Goal: Transaction & Acquisition: Purchase product/service

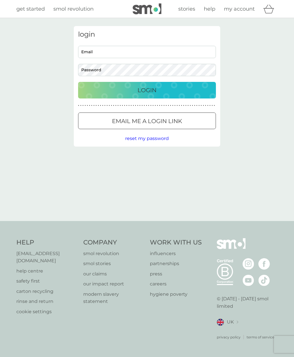
click at [139, 55] on input "Email" at bounding box center [147, 52] width 138 height 12
type input "devisree+1re@smolproducts.com"
click at [144, 93] on p "Login" at bounding box center [146, 90] width 19 height 9
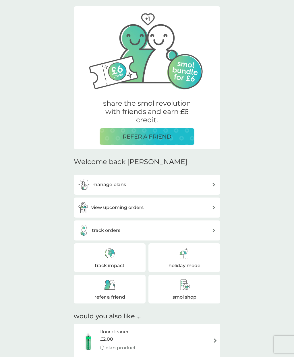
scroll to position [20, 0]
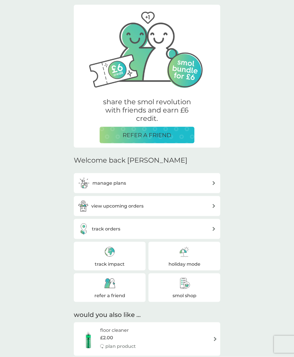
click at [184, 280] on img at bounding box center [183, 283] width 11 height 11
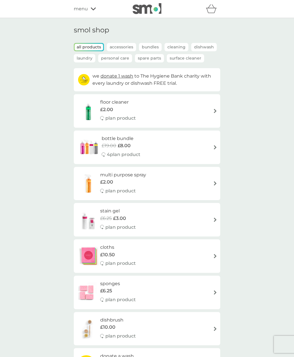
click at [144, 14] on img at bounding box center [146, 8] width 29 height 11
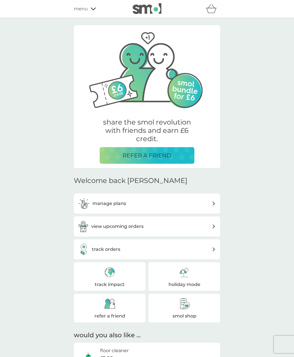
click at [187, 274] on img at bounding box center [183, 272] width 11 height 11
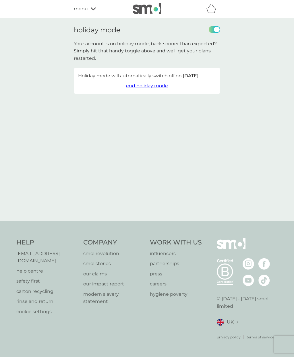
click at [143, 14] on img at bounding box center [146, 8] width 29 height 11
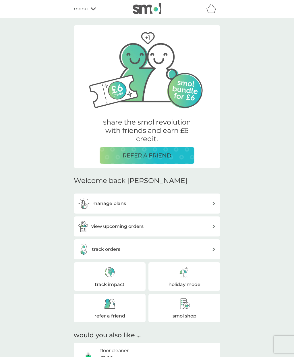
click at [102, 279] on div "track impact" at bounding box center [110, 277] width 72 height 29
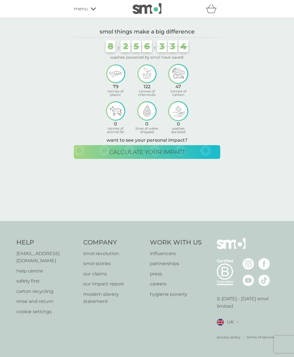
click at [151, 11] on img at bounding box center [146, 8] width 29 height 11
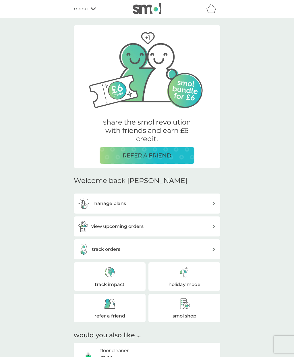
click at [114, 316] on h3 "refer a friend" at bounding box center [109, 316] width 31 height 7
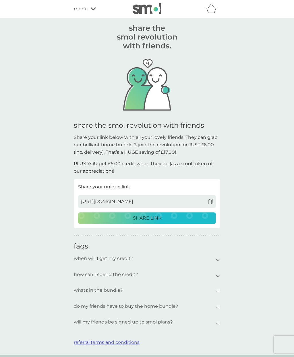
click at [152, 10] on img at bounding box center [146, 8] width 29 height 11
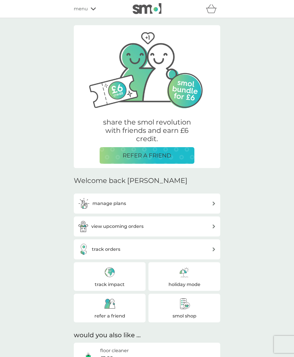
click at [212, 14] on div "basket" at bounding box center [213, 8] width 14 height 11
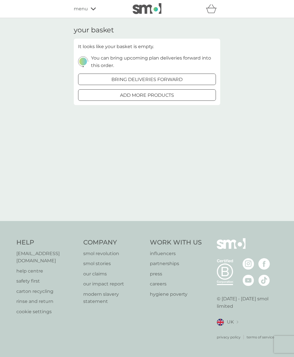
click at [146, 95] on div at bounding box center [147, 94] width 3 height 3
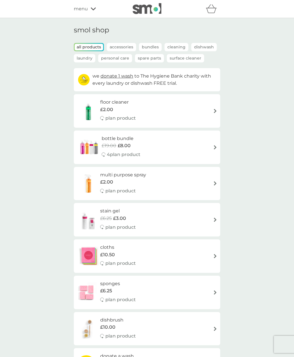
click at [129, 182] on div "£2.00" at bounding box center [123, 182] width 46 height 7
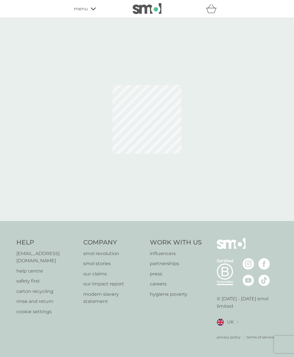
select select "112"
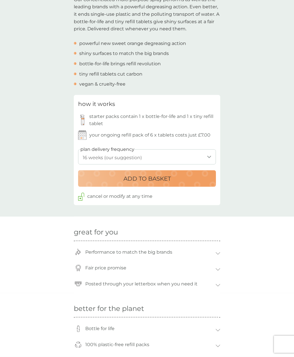
scroll to position [195, 0]
click at [160, 182] on button "ADD TO BASKET" at bounding box center [147, 178] width 138 height 17
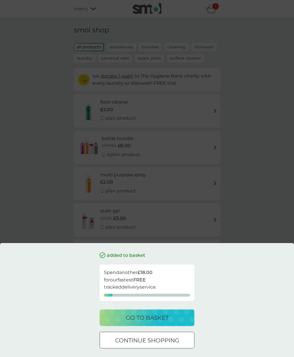
click at [145, 322] on p "go to basket" at bounding box center [147, 318] width 43 height 9
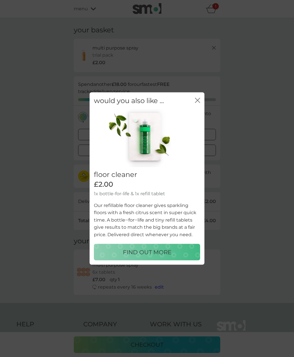
click at [199, 102] on icon "close" at bounding box center [197, 100] width 5 height 5
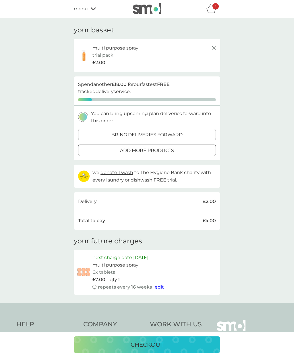
click at [157, 347] on p "checkout" at bounding box center [146, 345] width 33 height 9
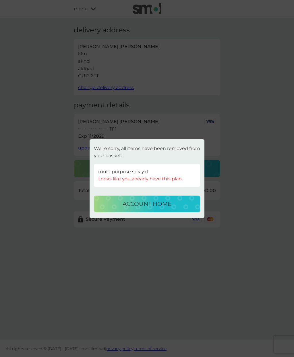
click at [159, 211] on button "account home" at bounding box center [147, 204] width 106 height 17
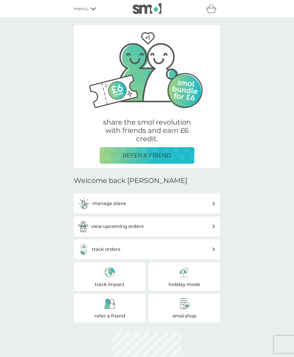
click at [86, 10] on span "menu" at bounding box center [81, 8] width 14 height 7
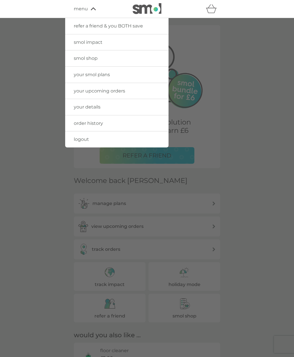
click at [100, 73] on span "your smol plans" at bounding box center [92, 74] width 36 height 5
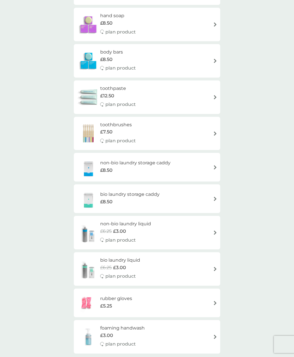
scroll to position [818, 0]
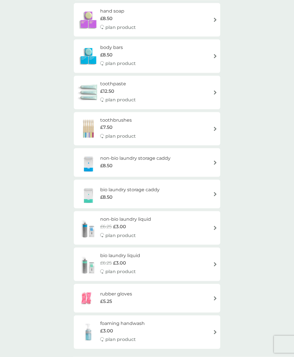
click at [121, 216] on h6 "non-bio laundry liquid" at bounding box center [125, 219] width 51 height 7
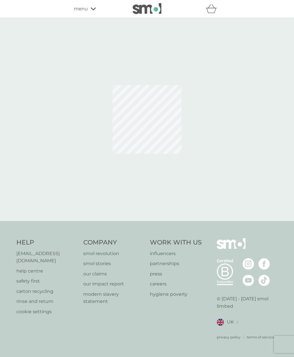
select select "91"
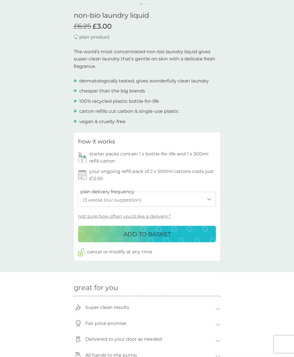
click at [116, 236] on button "ADD TO BASKET" at bounding box center [147, 234] width 138 height 17
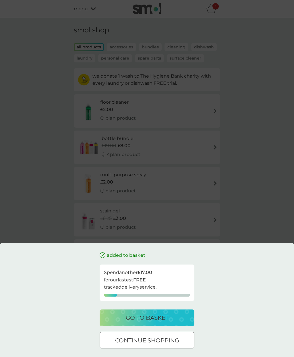
click at [138, 320] on p "go to basket" at bounding box center [147, 318] width 43 height 9
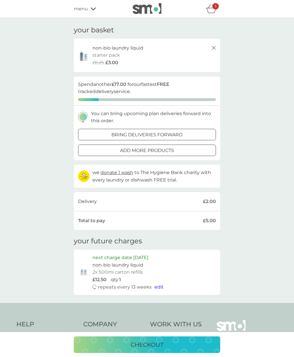
click at [138, 345] on p "checkout" at bounding box center [146, 345] width 33 height 9
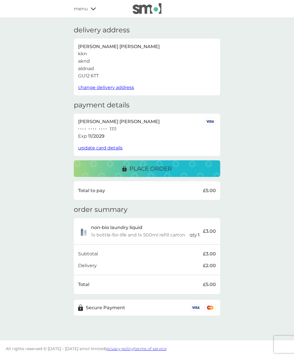
click at [112, 173] on button "place order" at bounding box center [147, 169] width 146 height 17
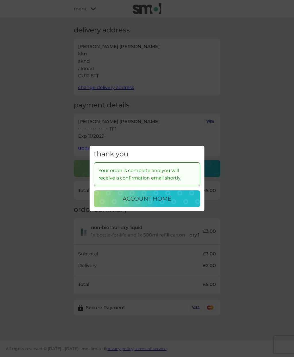
click at [114, 200] on div "account home" at bounding box center [146, 198] width 95 height 9
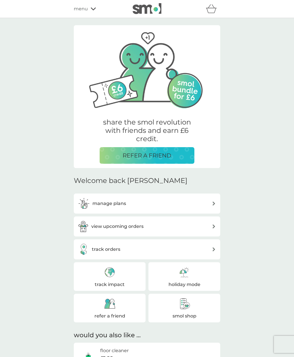
click at [144, 11] on img at bounding box center [146, 8] width 29 height 11
click at [213, 11] on icon "basket" at bounding box center [211, 8] width 11 height 9
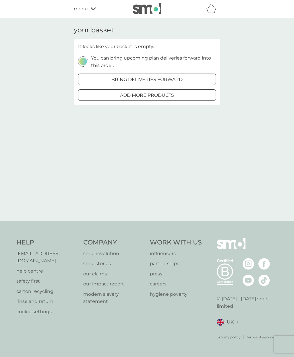
click at [144, 12] on img at bounding box center [146, 8] width 29 height 11
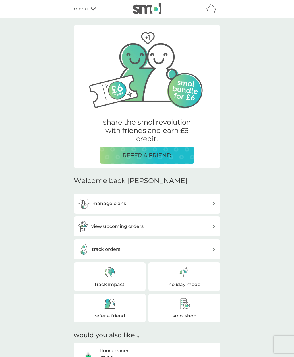
click at [84, 7] on span "menu" at bounding box center [81, 8] width 14 height 7
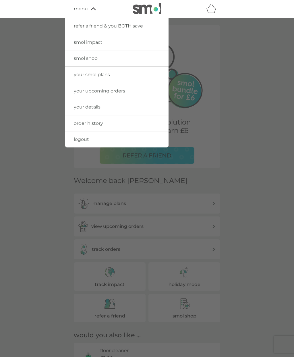
click at [92, 59] on span "smol shop" at bounding box center [86, 58] width 24 height 5
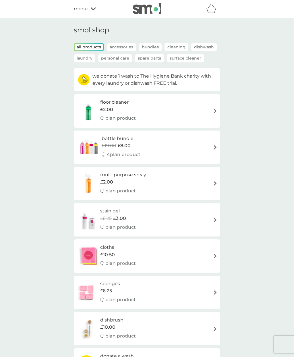
click at [142, 11] on img at bounding box center [146, 8] width 29 height 11
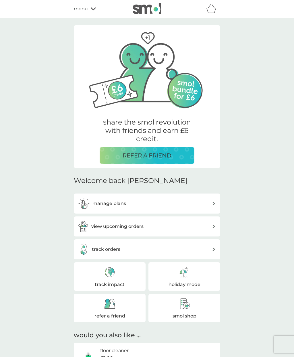
click at [180, 308] on img at bounding box center [183, 303] width 11 height 11
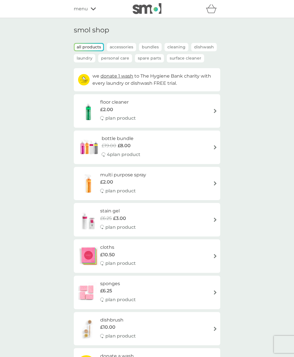
click at [140, 11] on img at bounding box center [146, 8] width 29 height 11
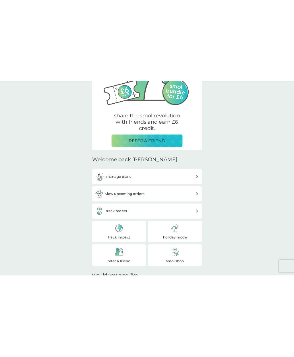
scroll to position [77, 0]
